Goal: Navigation & Orientation: Find specific page/section

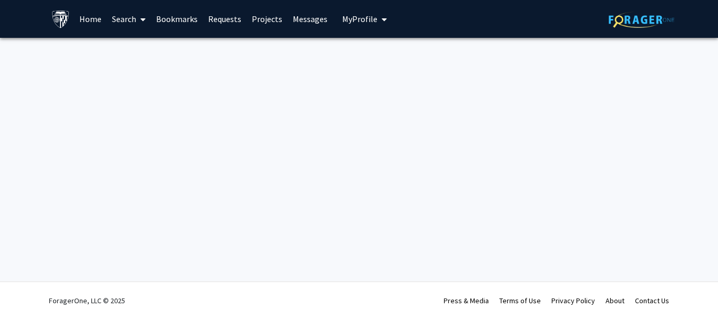
click at [87, 25] on link "Home" at bounding box center [90, 19] width 33 height 37
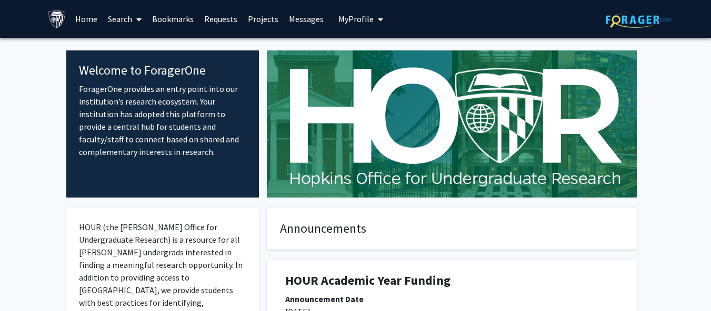
click at [373, 21] on span "My profile dropdown to access profile and logout" at bounding box center [377, 19] width 9 height 37
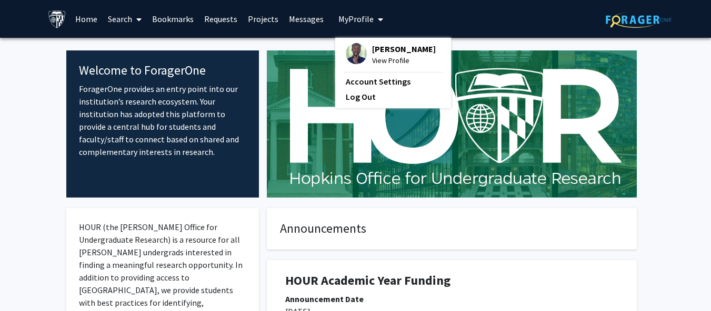
click at [297, 20] on link "Messages" at bounding box center [305, 19] width 45 height 37
